Goal: Task Accomplishment & Management: Use online tool/utility

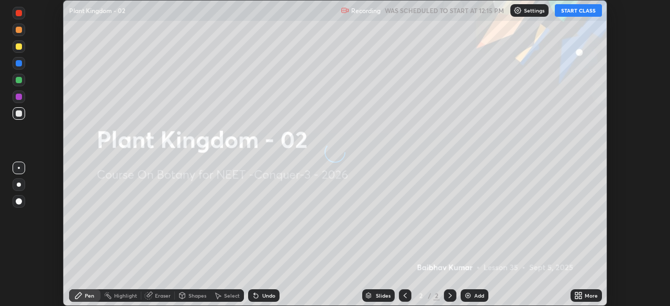
scroll to position [306, 669]
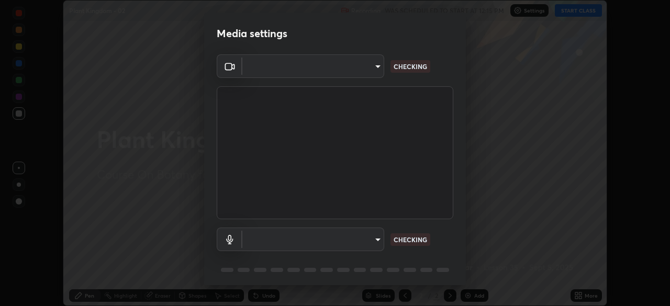
click at [346, 74] on body "Erase all Plant Kingdom - 02 Recording WAS SCHEDULED TO START AT 12:15 PM Setti…" at bounding box center [335, 153] width 670 height 306
type input "cd196dca7ee3473cd0bbb3bb2826c5ea68ab4168b05a595dea54bdb54e95643a"
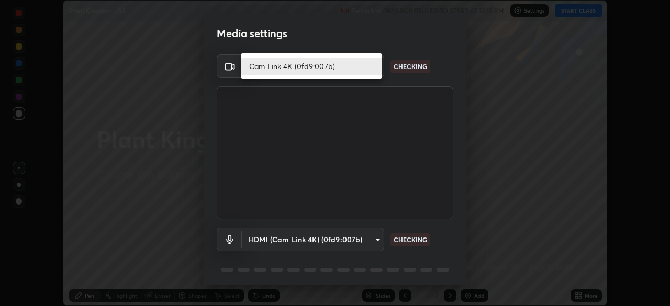
click at [345, 72] on li "Cam Link 4K (0fd9:007b)" at bounding box center [311, 66] width 141 height 17
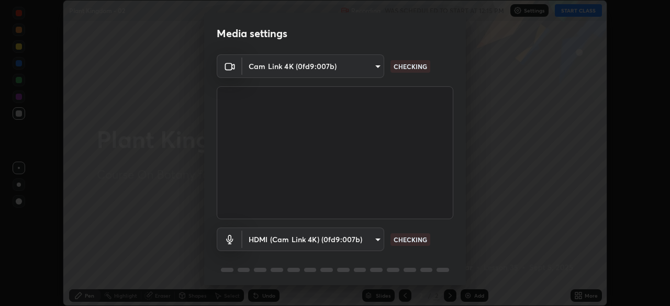
scroll to position [37, 0]
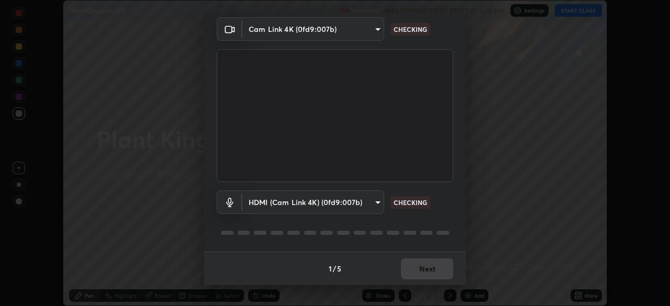
click at [352, 197] on body "Erase all Plant Kingdom - 02 Recording WAS SCHEDULED TO START AT 12:15 PM Setti…" at bounding box center [335, 153] width 670 height 306
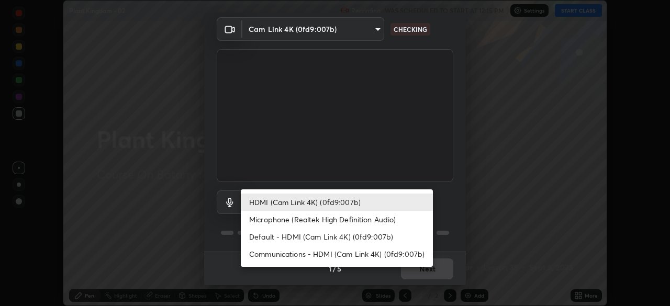
click at [318, 237] on li "Default - HDMI (Cam Link 4K) (0fd9:007b)" at bounding box center [337, 236] width 192 height 17
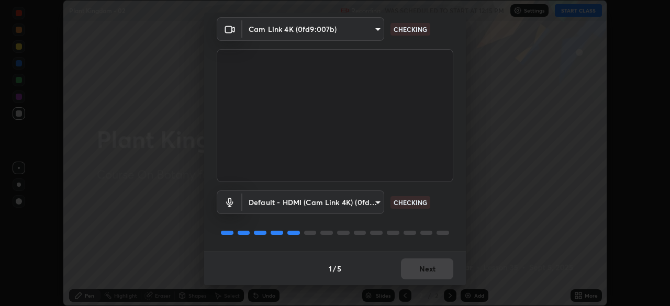
click at [333, 213] on body "Erase all Plant Kingdom - 02 Recording WAS SCHEDULED TO START AT 12:15 PM Setti…" at bounding box center [335, 153] width 670 height 306
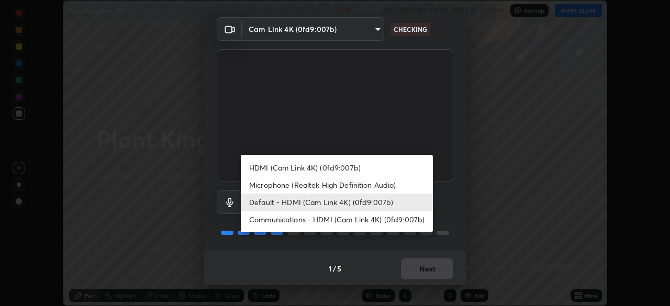
click at [342, 170] on li "HDMI (Cam Link 4K) (0fd9:007b)" at bounding box center [337, 167] width 192 height 17
type input "2bdc10f6ae9c4406f20c9fb49b8a8626d284a2025e191e6973dfb57aa05e85fd"
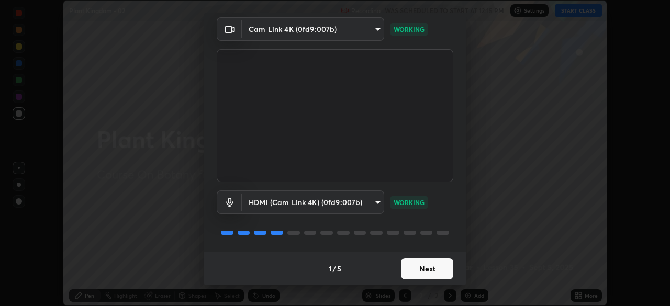
click at [427, 266] on button "Next" at bounding box center [427, 268] width 52 height 21
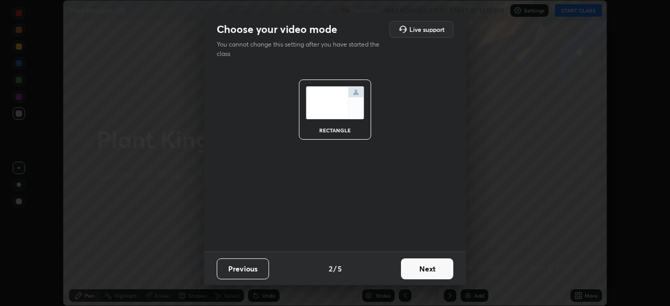
click at [432, 266] on button "Next" at bounding box center [427, 268] width 52 height 21
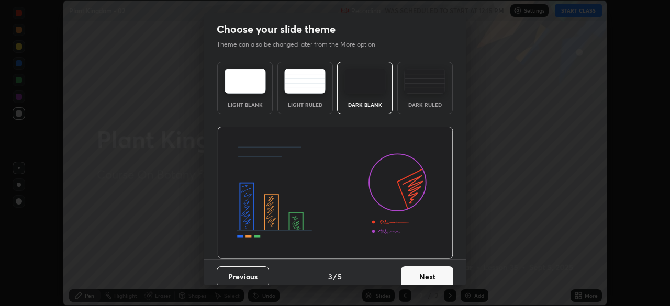
click at [437, 272] on button "Next" at bounding box center [427, 276] width 52 height 21
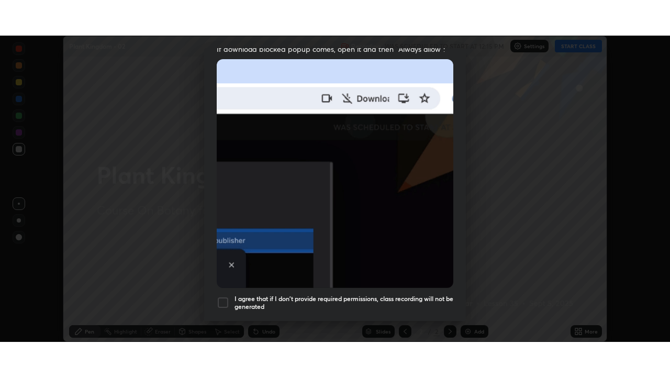
scroll to position [251, 0]
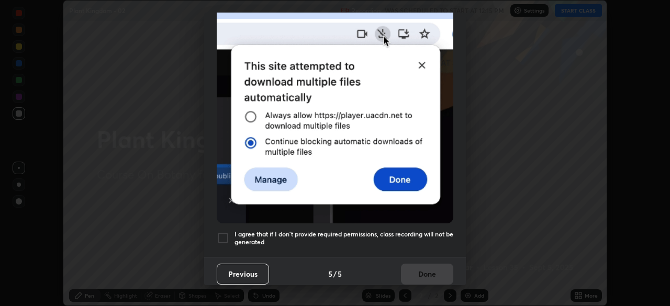
click at [227, 234] on div at bounding box center [223, 238] width 13 height 13
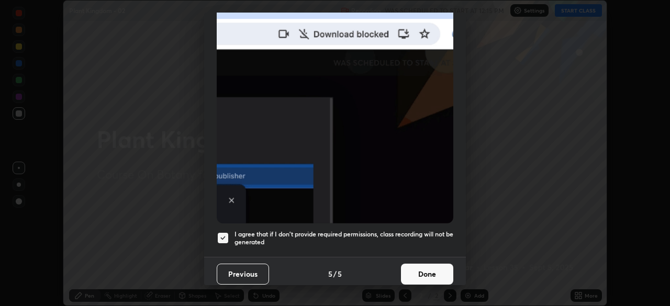
click at [427, 273] on button "Done" at bounding box center [427, 274] width 52 height 21
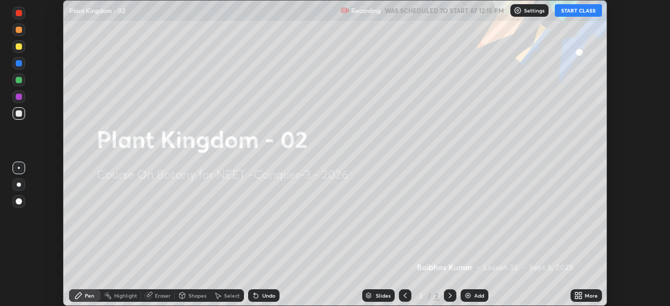
click at [576, 294] on icon at bounding box center [576, 293] width 3 height 3
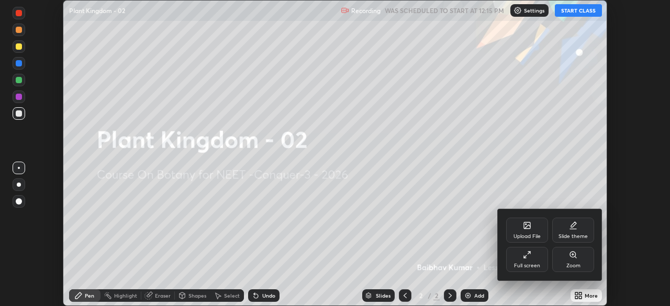
click at [527, 262] on div "Full screen" at bounding box center [527, 259] width 42 height 25
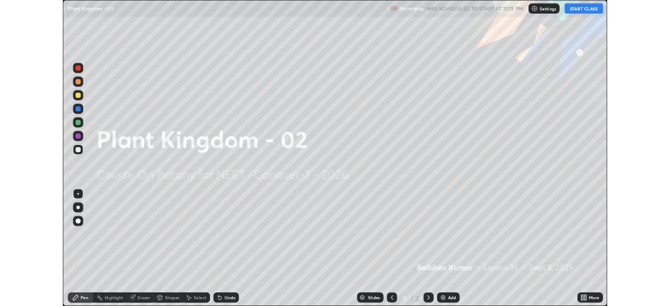
scroll to position [377, 670]
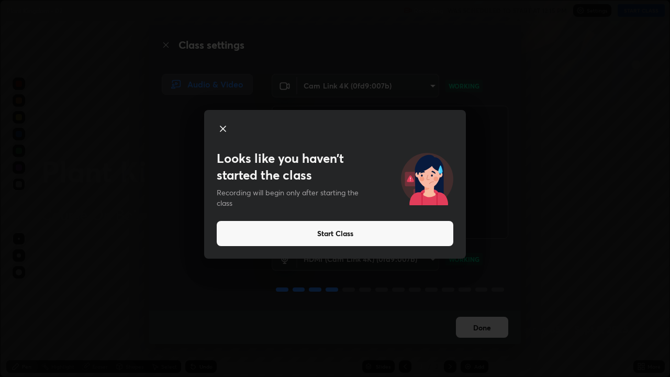
click at [296, 230] on button "Start Class" at bounding box center [335, 233] width 236 height 25
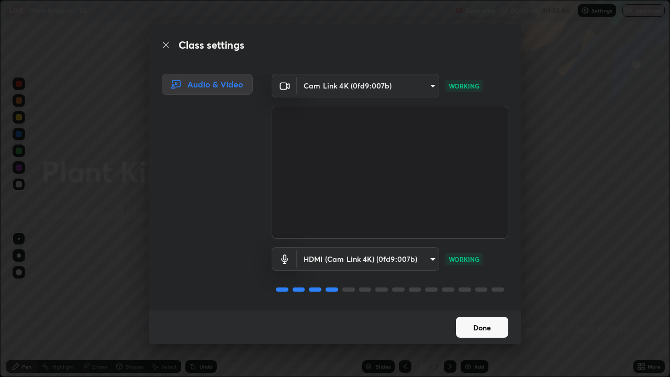
click at [478, 306] on button "Done" at bounding box center [482, 327] width 52 height 21
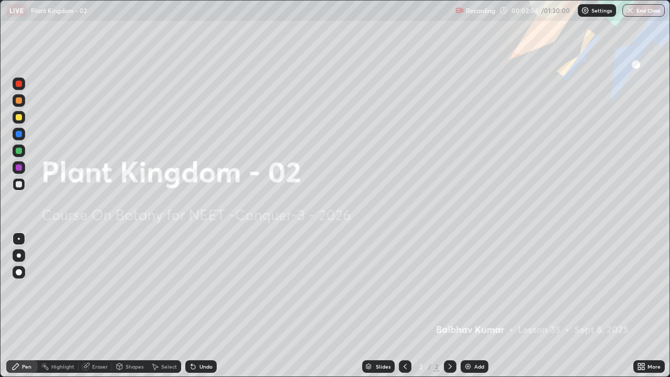
click at [466, 306] on div "Add" at bounding box center [474, 366] width 28 height 13
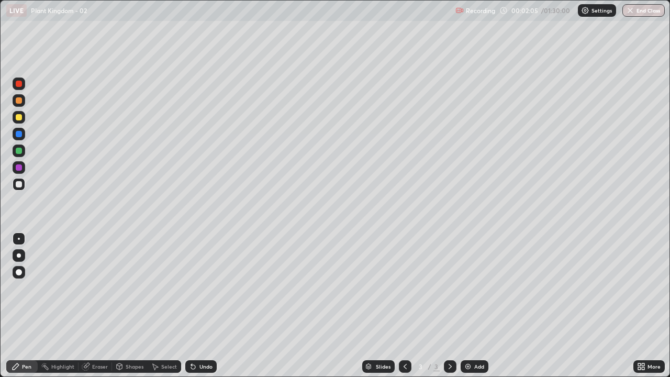
click at [454, 306] on div at bounding box center [450, 366] width 13 height 21
click at [460, 306] on div "Add" at bounding box center [474, 366] width 28 height 13
click at [639, 306] on icon at bounding box center [639, 364] width 3 height 3
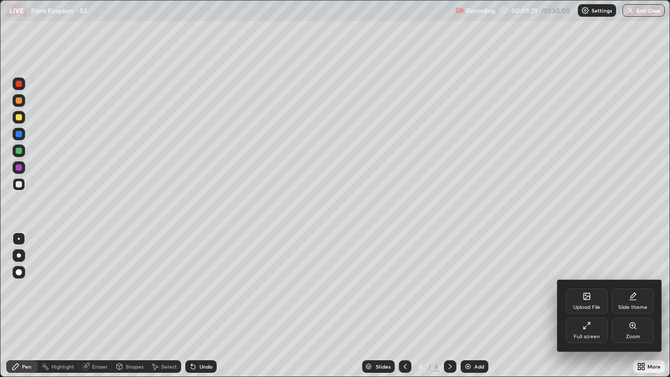
click at [588, 306] on icon at bounding box center [586, 325] width 8 height 8
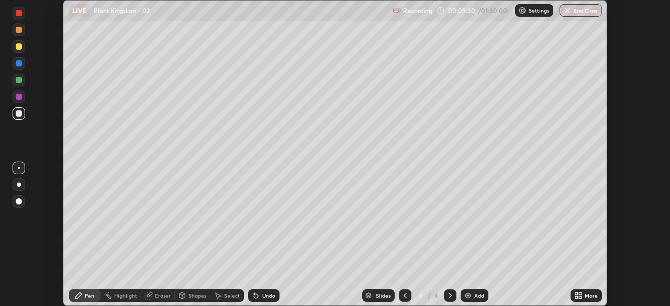
scroll to position [52015, 51651]
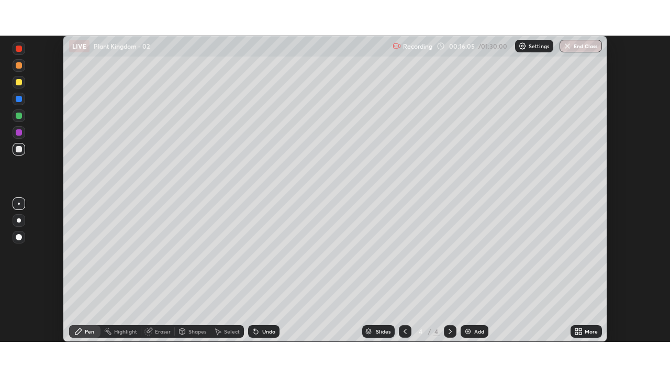
scroll to position [306, 670]
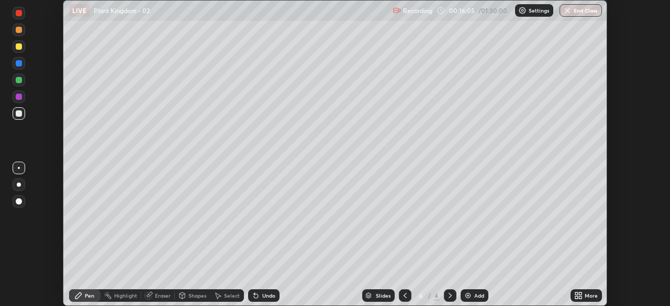
click at [577, 295] on icon at bounding box center [576, 293] width 3 height 3
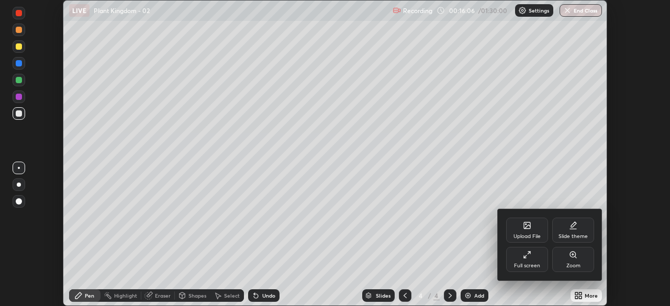
click at [530, 260] on div "Full screen" at bounding box center [527, 259] width 42 height 25
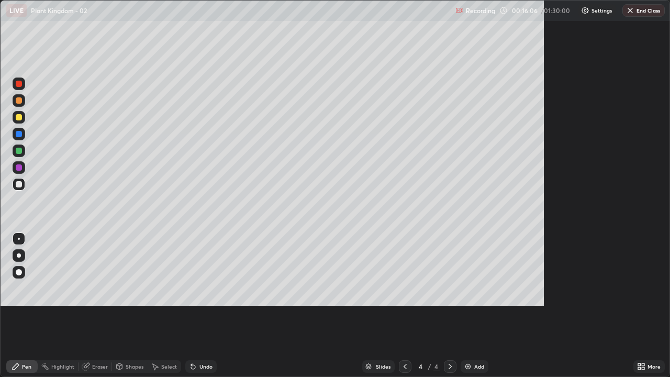
scroll to position [377, 670]
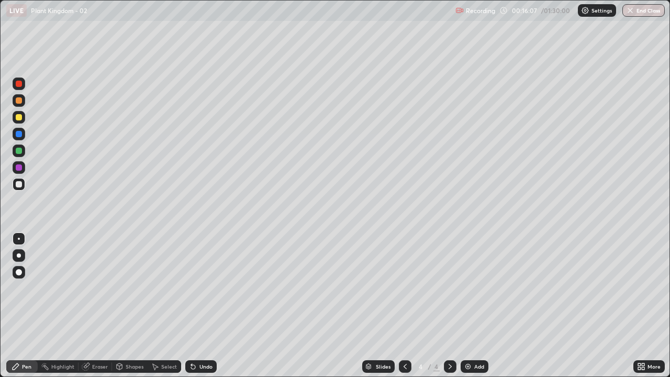
click at [591, 13] on p "Settings" at bounding box center [601, 10] width 20 height 5
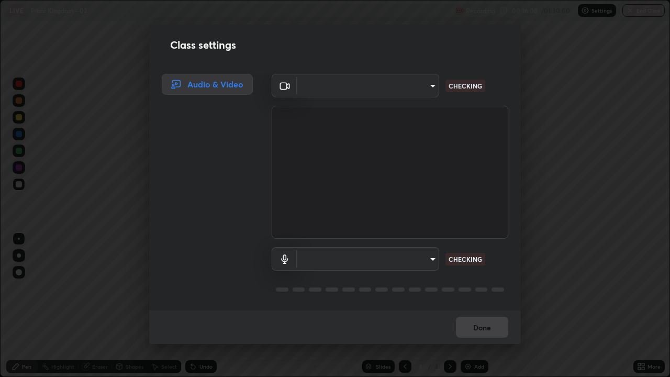
click at [413, 91] on body "Erase all LIVE Plant Kingdom - 02 Recording 00:16:08 / 01:30:00 Settings End Cl…" at bounding box center [335, 188] width 670 height 377
click at [409, 89] on div at bounding box center [335, 188] width 670 height 377
type input "cd196dca7ee3473cd0bbb3bb2826c5ea68ab4168b05a595dea54bdb54e95643a"
type input "2bdc10f6ae9c4406f20c9fb49b8a8626d284a2025e191e6973dfb57aa05e85fd"
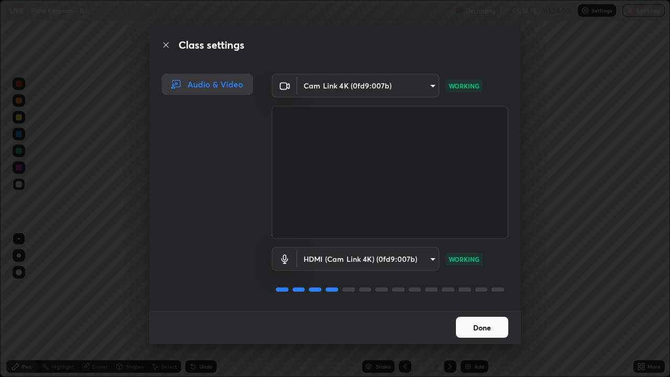
click at [475, 306] on button "Done" at bounding box center [482, 327] width 52 height 21
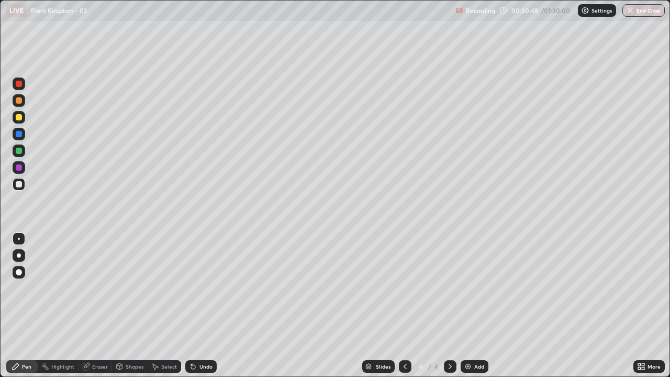
click at [126, 306] on div "Shapes" at bounding box center [130, 366] width 36 height 13
click at [635, 8] on button "End Class" at bounding box center [643, 10] width 42 height 13
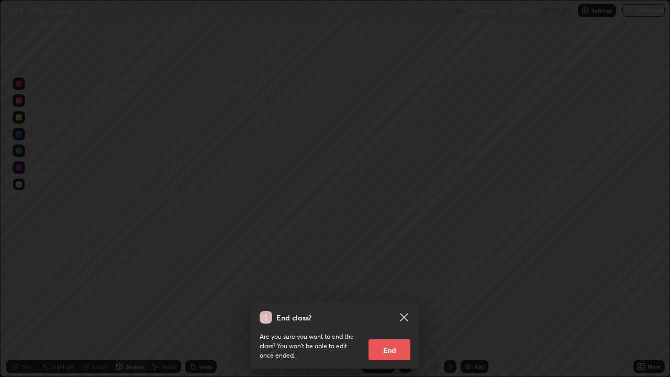
click at [394, 306] on button "End" at bounding box center [389, 349] width 42 height 21
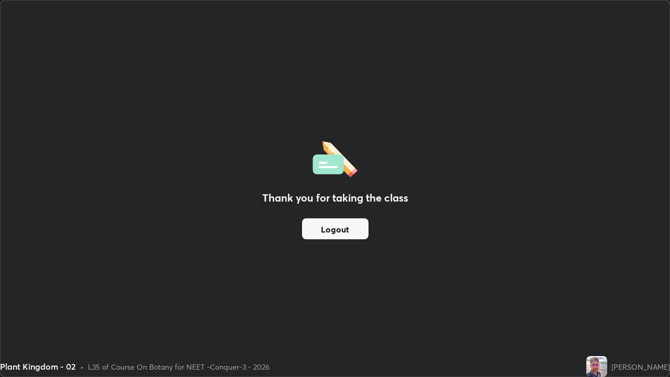
click at [476, 184] on div "Thank you for taking the class Logout" at bounding box center [335, 189] width 669 height 376
click at [349, 228] on button "Logout" at bounding box center [335, 228] width 66 height 21
